Goal: Information Seeking & Learning: Learn about a topic

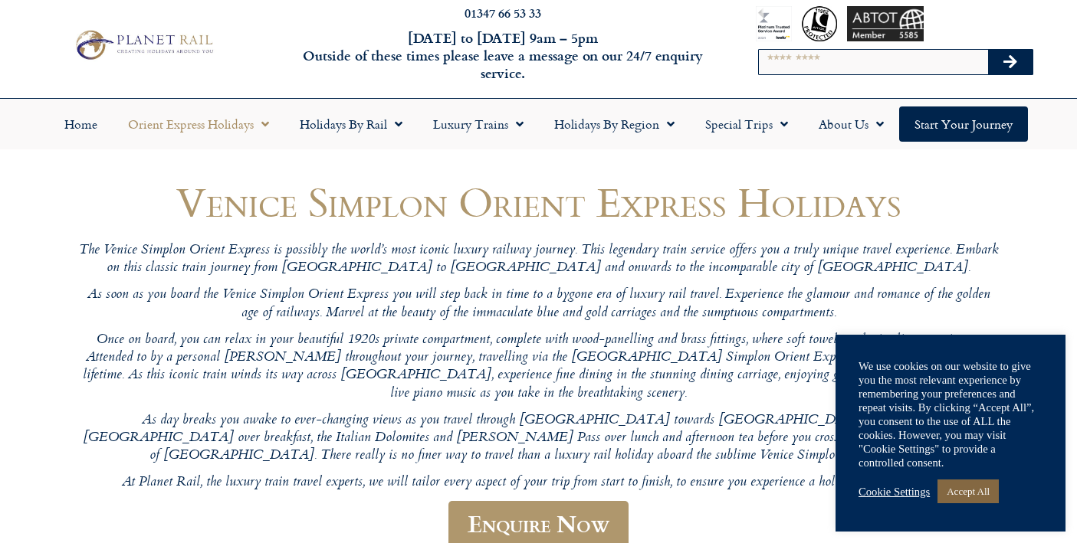
scroll to position [21, 0]
click at [980, 488] on link "Accept All" at bounding box center [967, 492] width 61 height 24
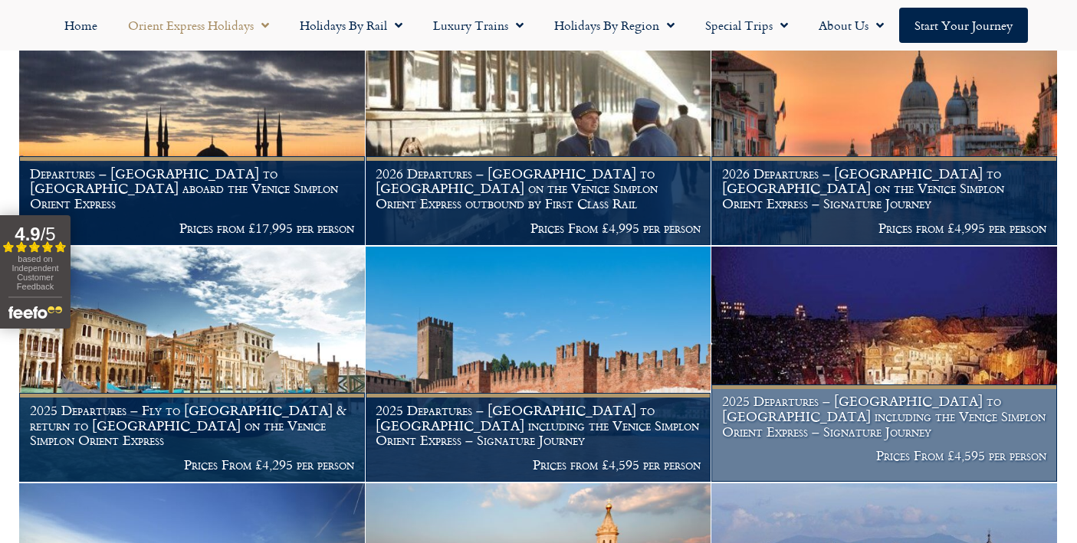
scroll to position [590, 0]
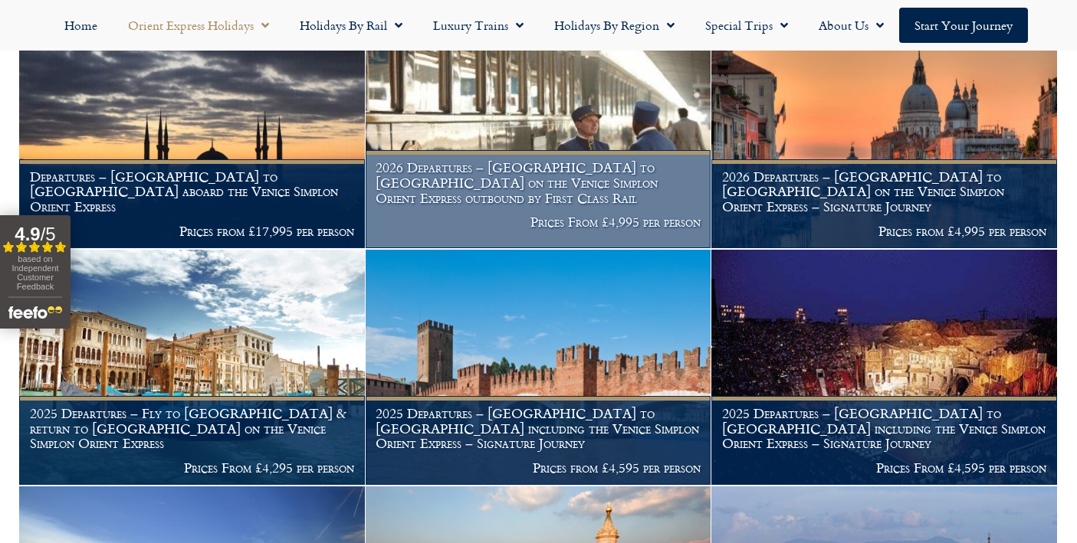
click at [544, 182] on h1 "2026 Departures – [GEOGRAPHIC_DATA] to [GEOGRAPHIC_DATA] on the Venice Simplon …" at bounding box center [538, 182] width 325 height 45
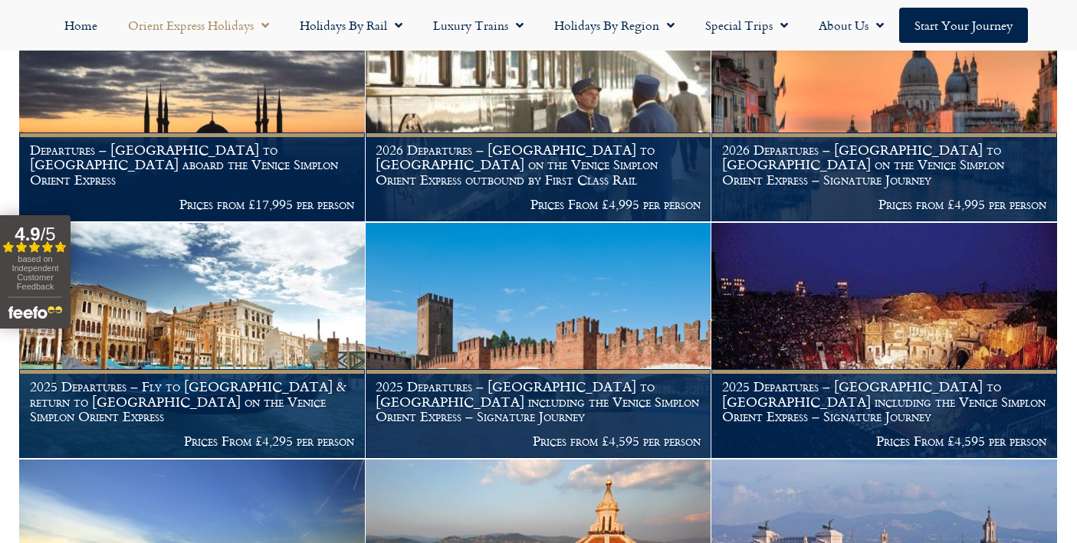
scroll to position [619, 0]
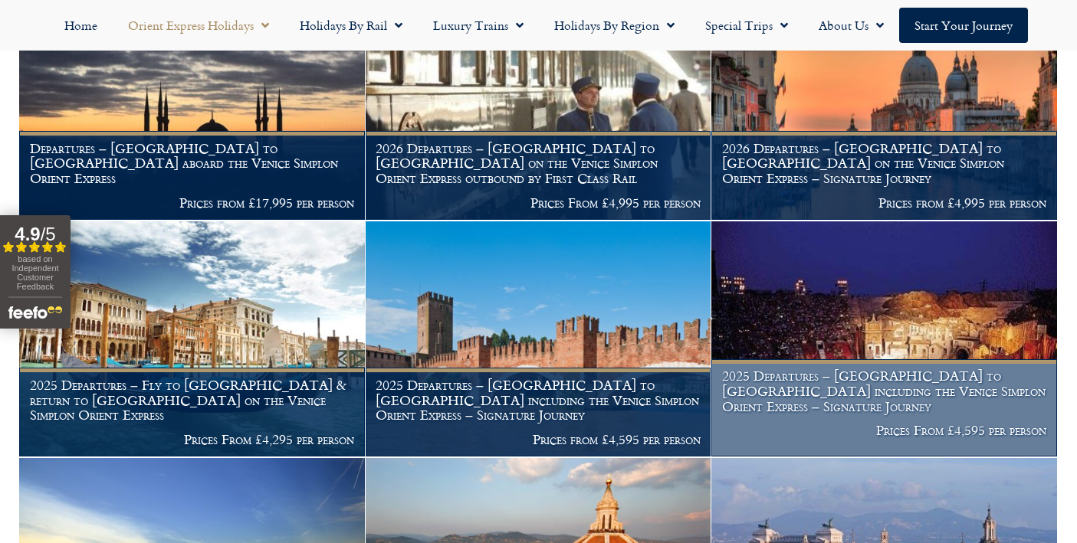
click at [871, 384] on h1 "2025 Departures – [GEOGRAPHIC_DATA] to [GEOGRAPHIC_DATA] including the Venice S…" at bounding box center [884, 391] width 325 height 45
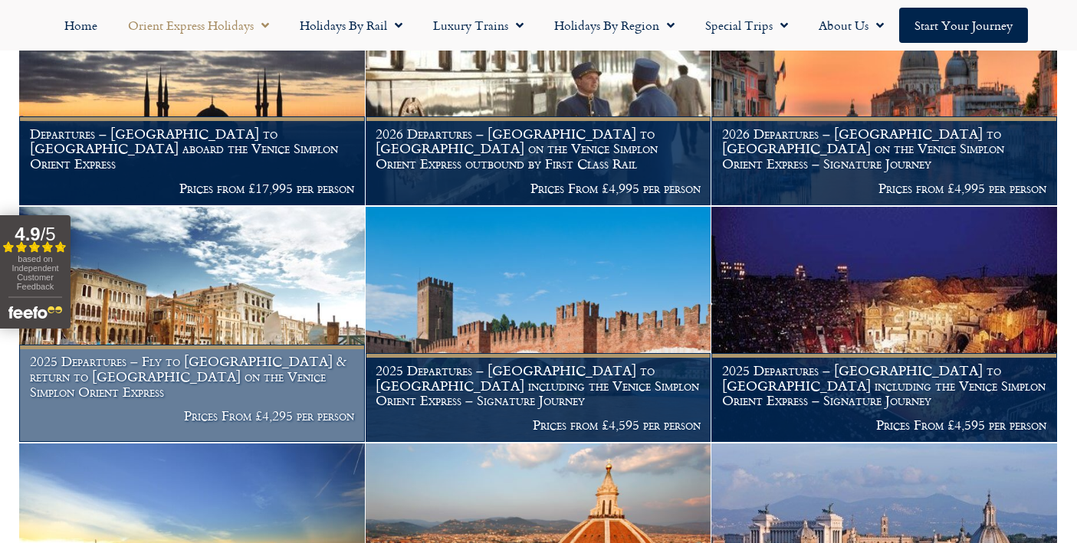
scroll to position [635, 0]
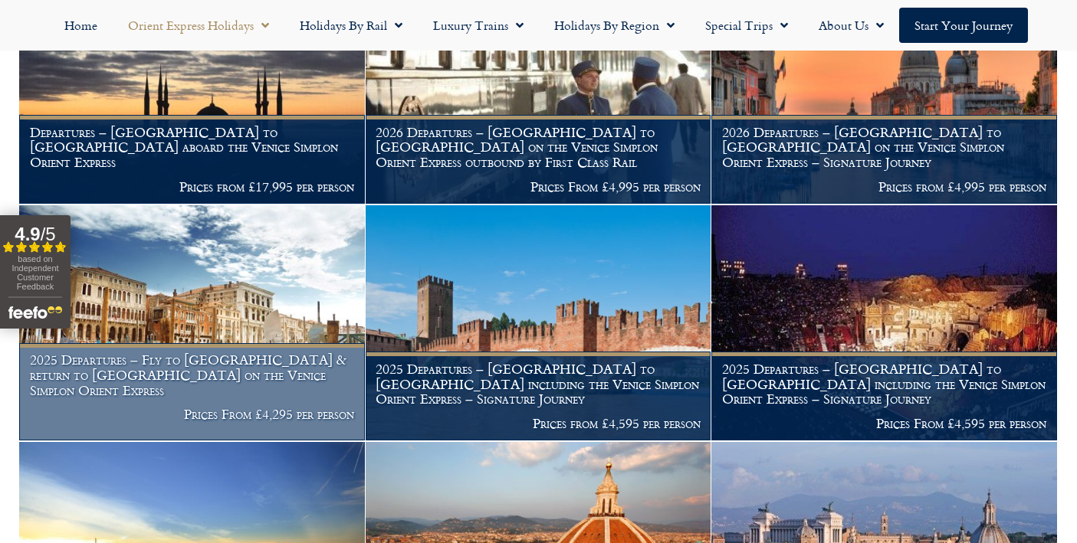
click at [237, 359] on h1 "2025 Departures – Fly to [GEOGRAPHIC_DATA] & return to [GEOGRAPHIC_DATA] on the…" at bounding box center [192, 375] width 325 height 45
